Goal: Transaction & Acquisition: Purchase product/service

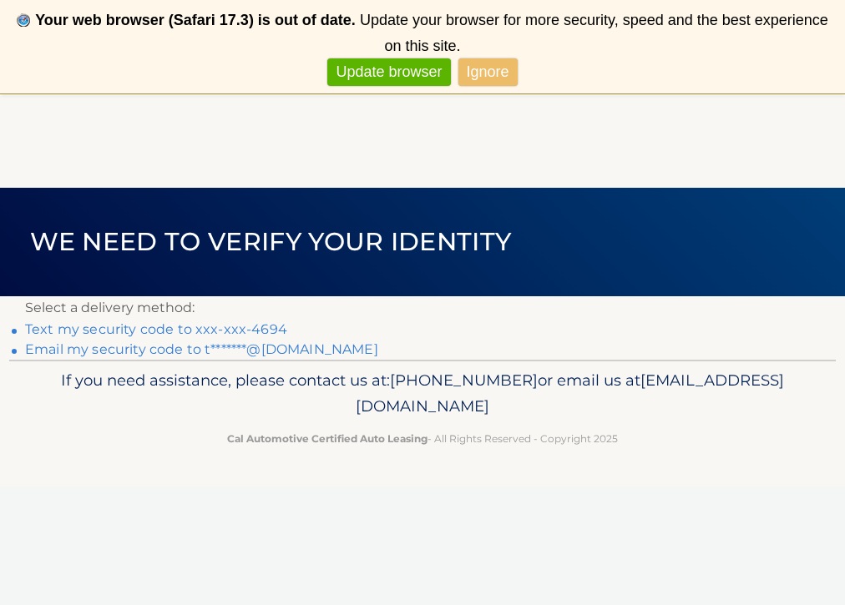
click at [108, 333] on link "Text my security code to xxx-xxx-4694" at bounding box center [156, 330] width 262 height 16
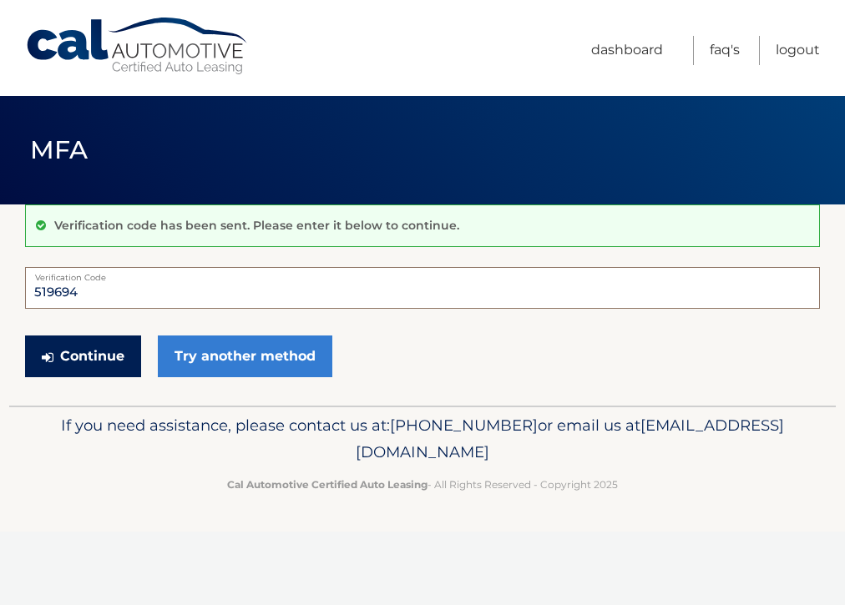
type input "519694"
click at [84, 359] on button "Continue" at bounding box center [83, 357] width 116 height 42
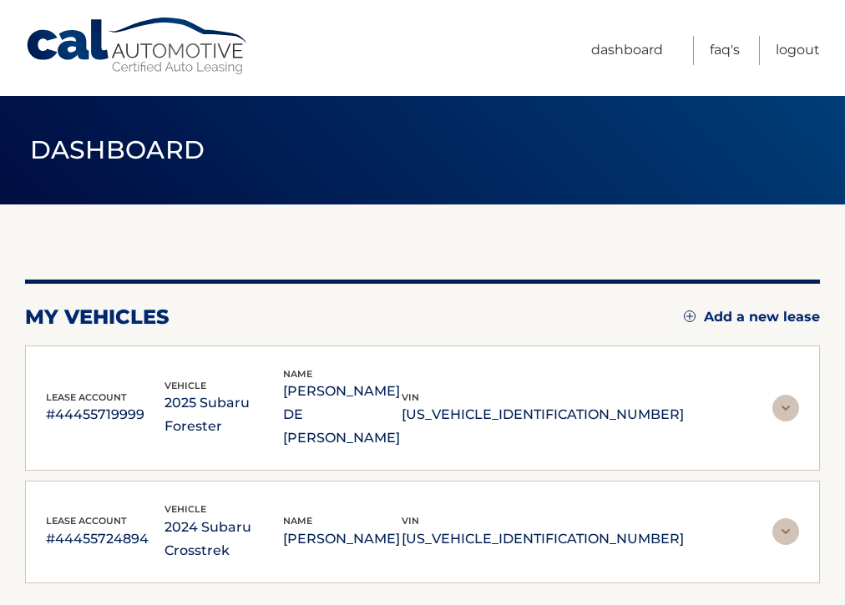
click at [238, 392] on p "2025 Subaru Forester" at bounding box center [224, 415] width 119 height 47
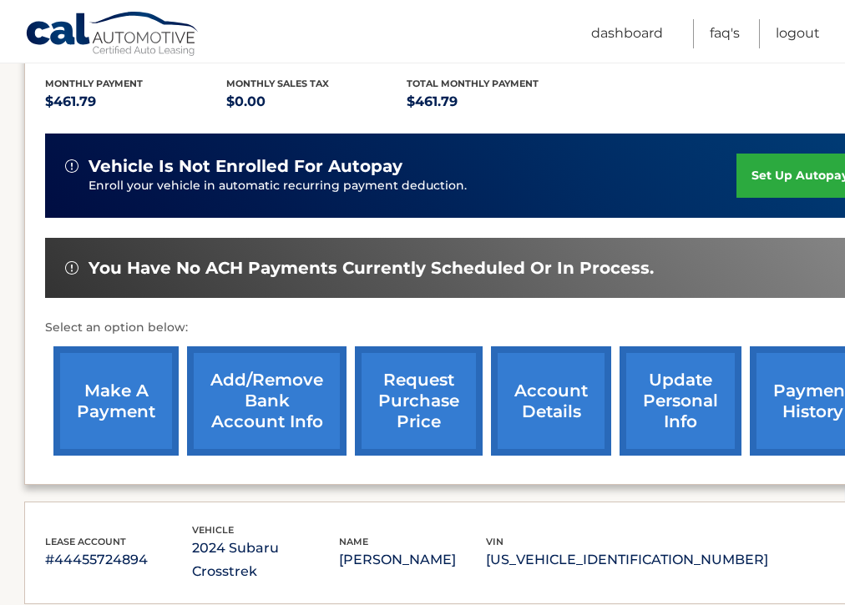
scroll to position [374, 1]
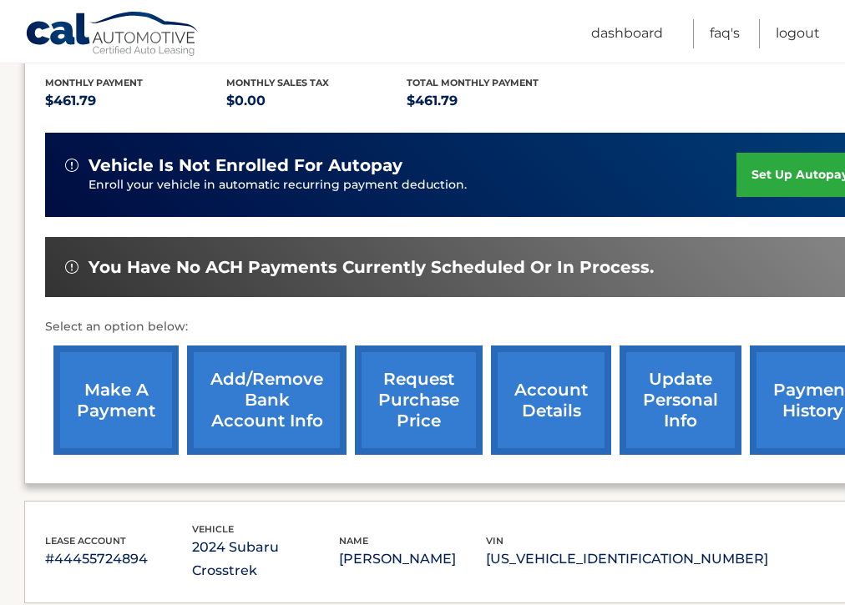
click at [131, 352] on link "make a payment" at bounding box center [115, 400] width 125 height 109
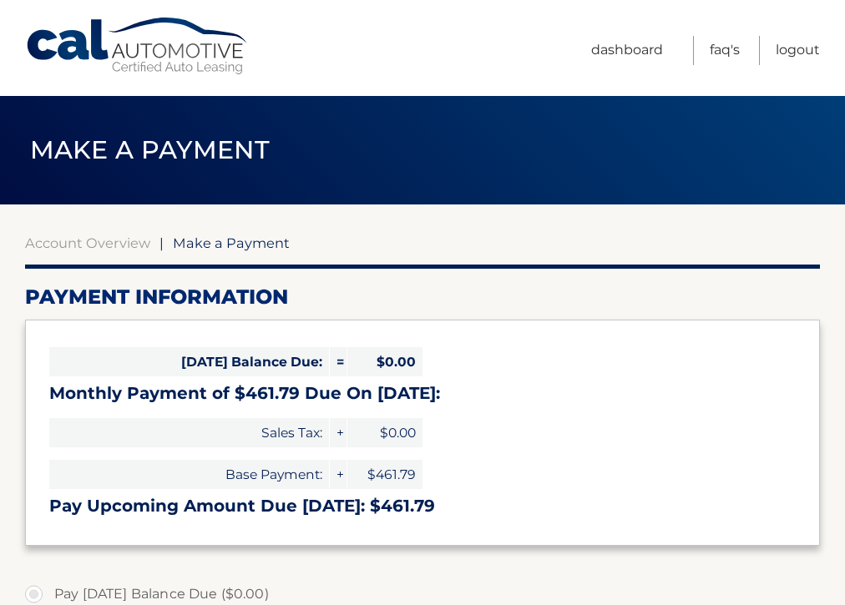
select select "OTY3ZDhmZTAtZjIwNy00ZDUzLTk5YmEtZTAzNDg4NTgyNzU5"
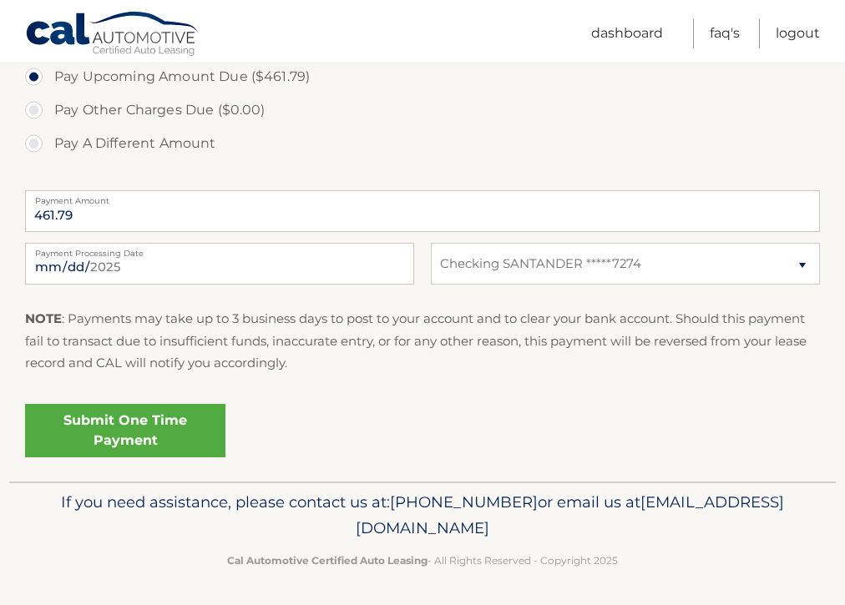
scroll to position [584, 0]
click at [155, 413] on link "Submit One Time Payment" at bounding box center [125, 431] width 200 height 53
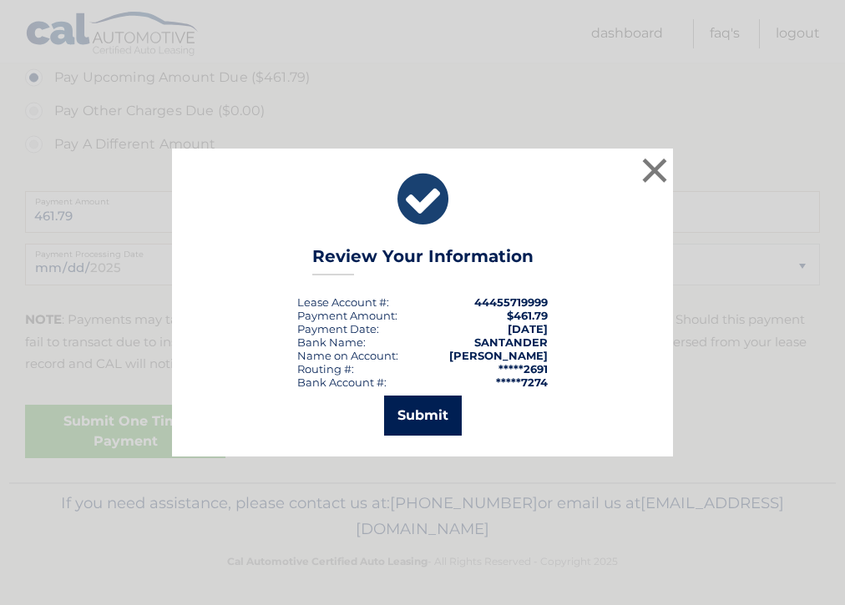
click at [420, 421] on button "Submit" at bounding box center [423, 416] width 78 height 40
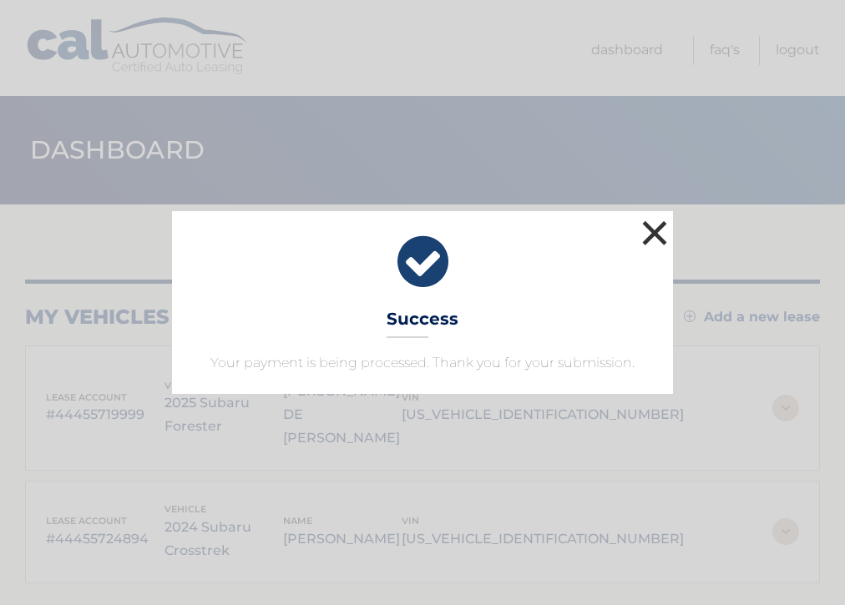
click at [658, 240] on button "×" at bounding box center [654, 232] width 33 height 33
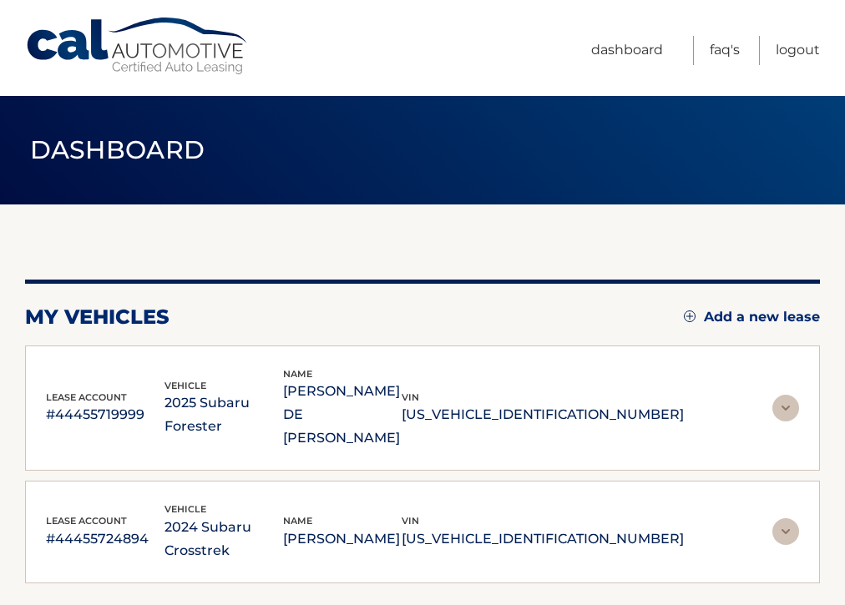
click at [283, 516] on p "2024 Subaru Crosstrek" at bounding box center [224, 539] width 119 height 47
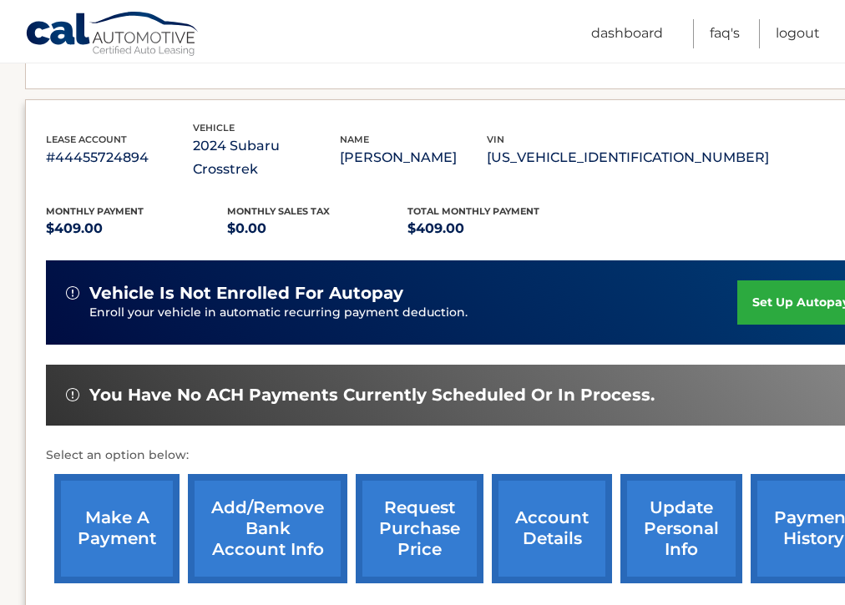
scroll to position [359, 0]
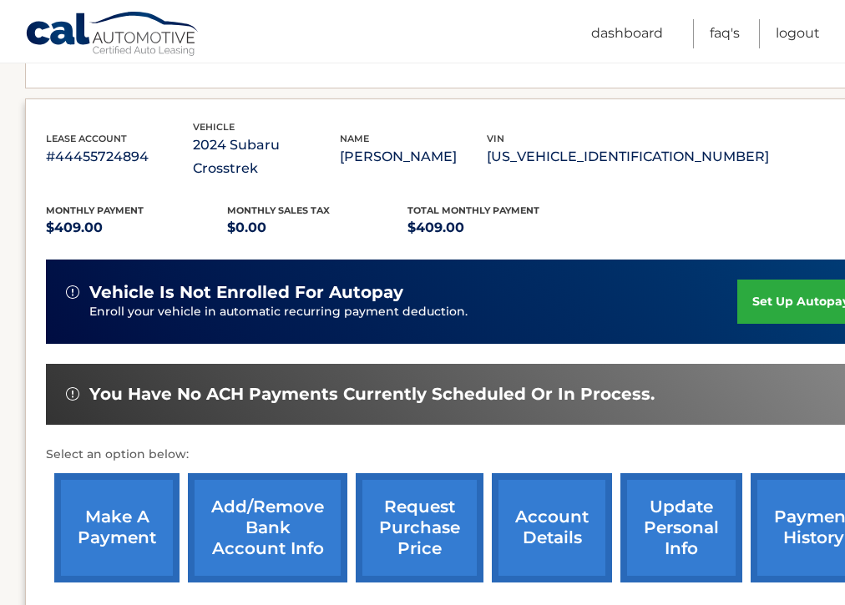
click at [136, 474] on link "make a payment" at bounding box center [116, 528] width 125 height 109
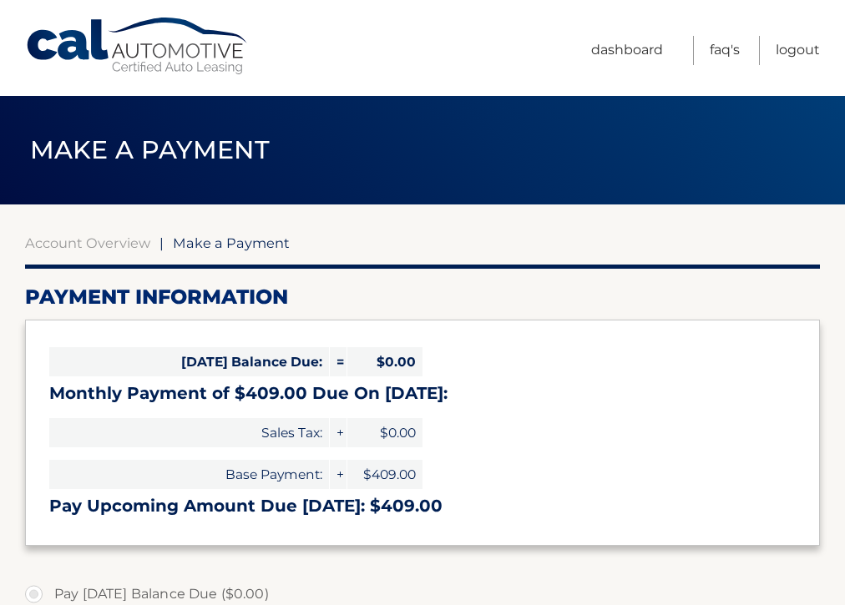
select select "MDVlNjlmYmUtMzE3OS00NWViLTgwY2ItY2Q5MWNhNDRlNTY5"
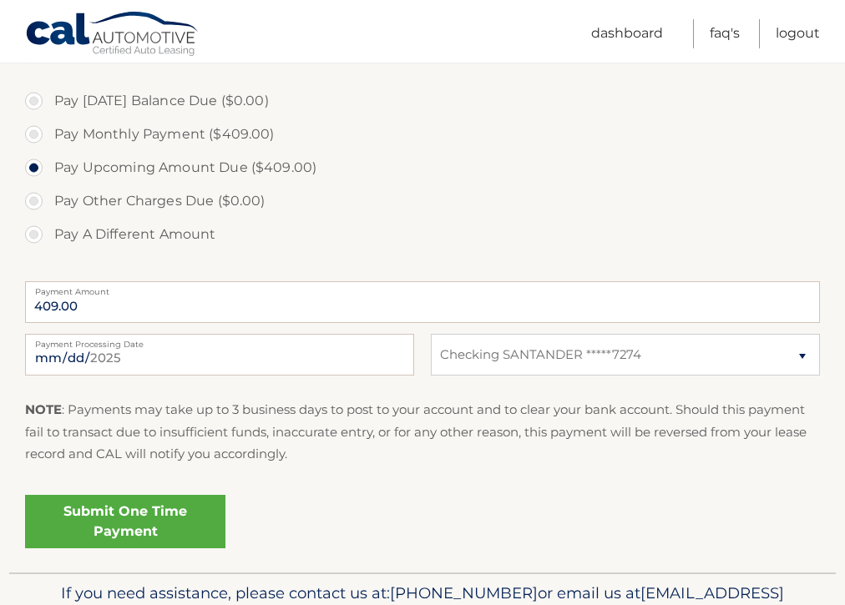
scroll to position [497, 0]
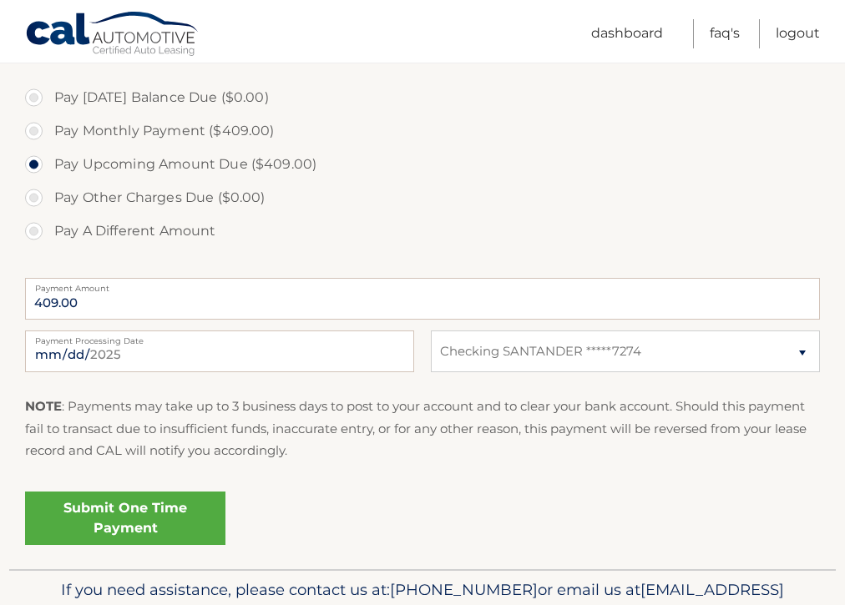
click at [149, 517] on link "Submit One Time Payment" at bounding box center [125, 518] width 200 height 53
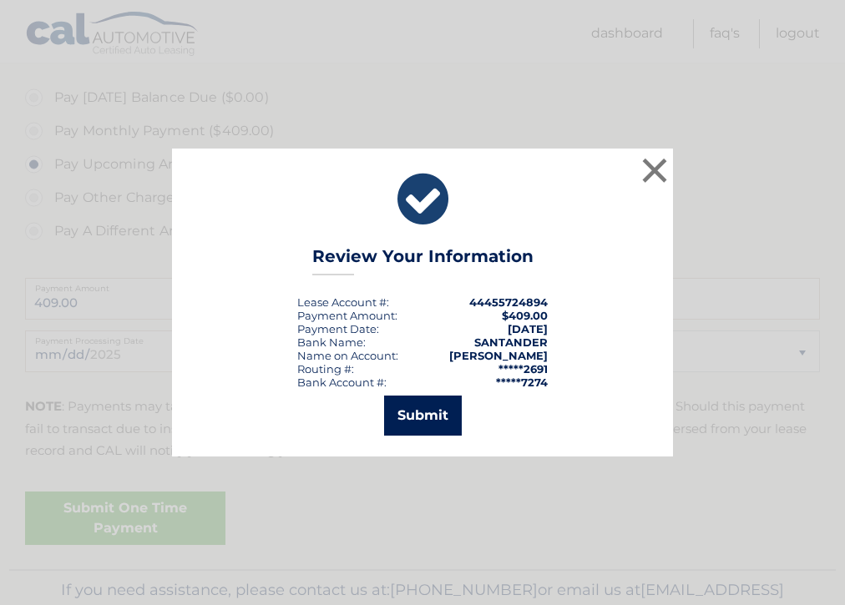
click at [421, 419] on button "Submit" at bounding box center [423, 416] width 78 height 40
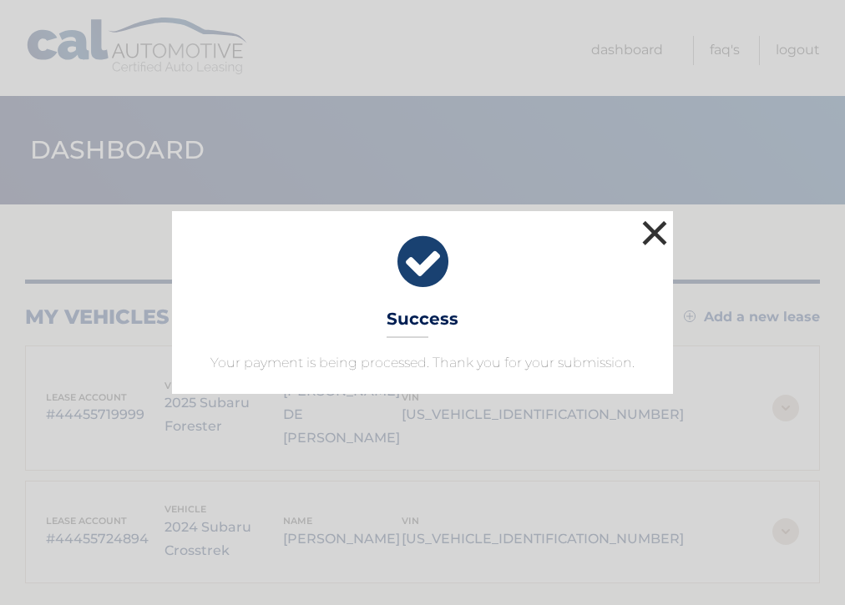
click at [654, 234] on button "×" at bounding box center [654, 232] width 33 height 33
